Goal: Task Accomplishment & Management: Manage account settings

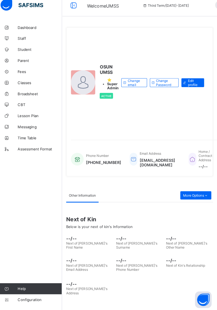
click at [29, 61] on link "Parent" at bounding box center [32, 65] width 65 height 11
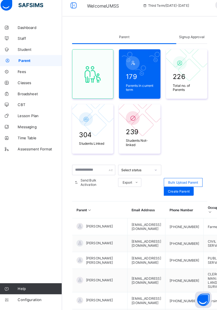
click at [192, 42] on span "Signup Approval" at bounding box center [191, 42] width 25 height 4
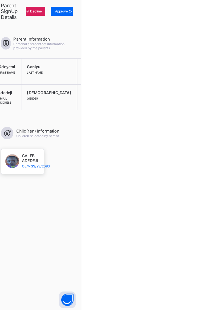
click at [204, 17] on span "Approve" at bounding box center [197, 17] width 13 height 4
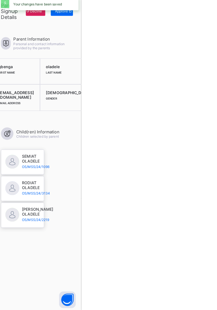
click at [204, 18] on span "Approve" at bounding box center [197, 17] width 13 height 4
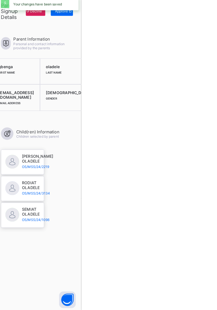
click at [209, 20] on div "Approve" at bounding box center [198, 16] width 22 height 9
